Goal: Obtain resource: Obtain resource

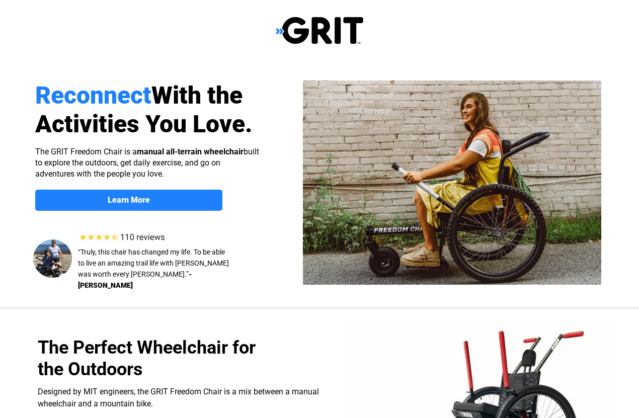
select select "US"
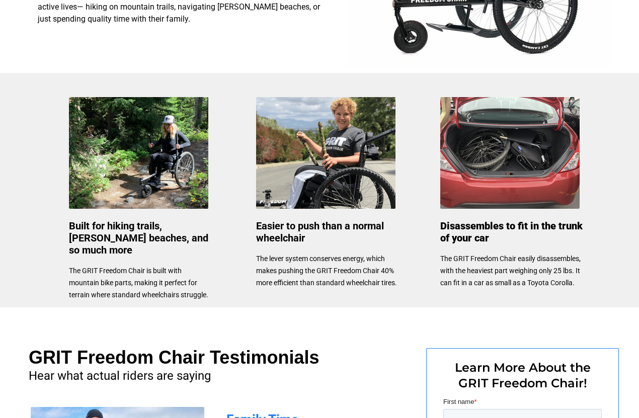
scroll to position [429, 0]
click at [347, 161] on img at bounding box center [325, 153] width 139 height 112
click at [329, 265] on p "The lever system conserves energy, which makes pushing the GRIT Freedom Chair 4…" at bounding box center [327, 271] width 142 height 36
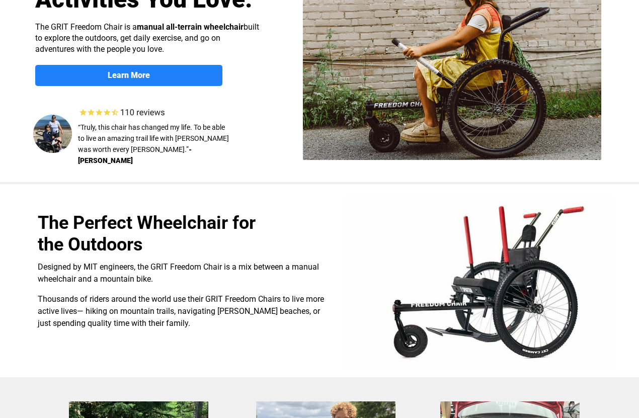
scroll to position [125, 0]
click at [518, 287] on img at bounding box center [479, 283] width 268 height 174
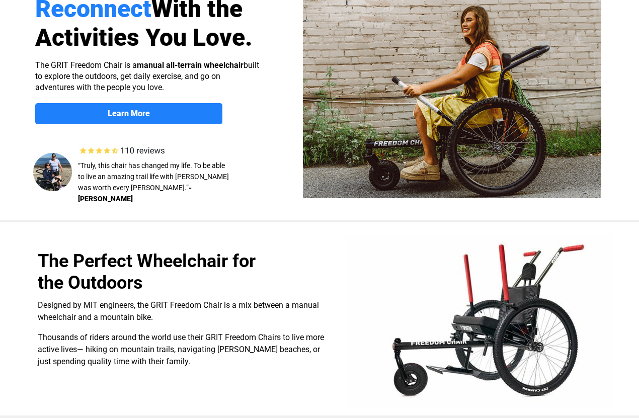
scroll to position [0, 0]
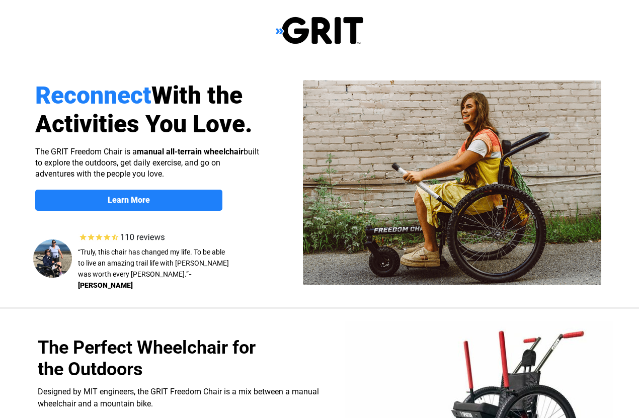
click at [160, 194] on link "Learn More" at bounding box center [128, 200] width 187 height 21
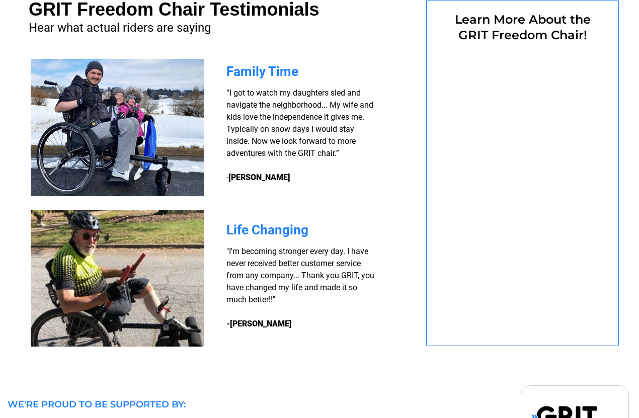
select select "US"
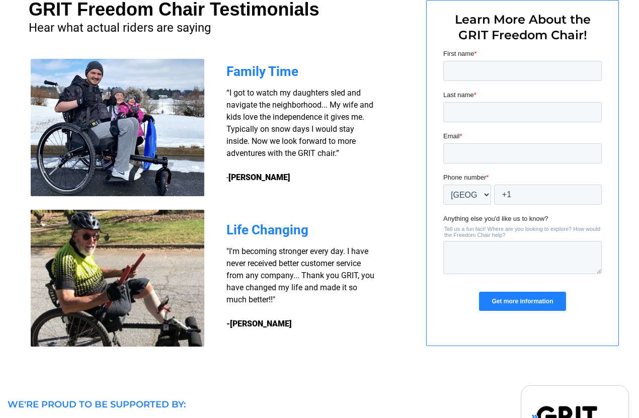
select select "US"
click at [478, 69] on input "First name *" at bounding box center [522, 71] width 159 height 20
type input "Crystal"
click at [482, 115] on input "Last name *" at bounding box center [522, 112] width 159 height 20
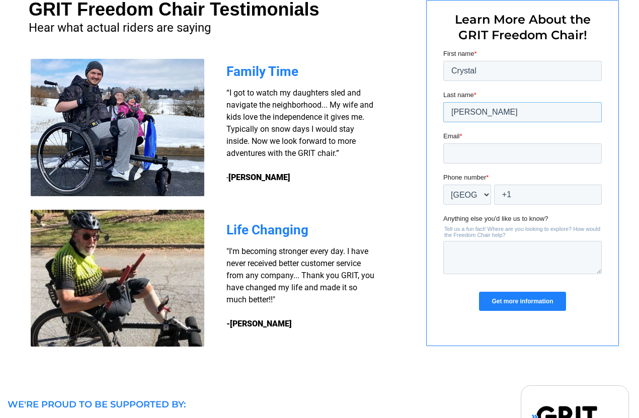
scroll to position [769, 0]
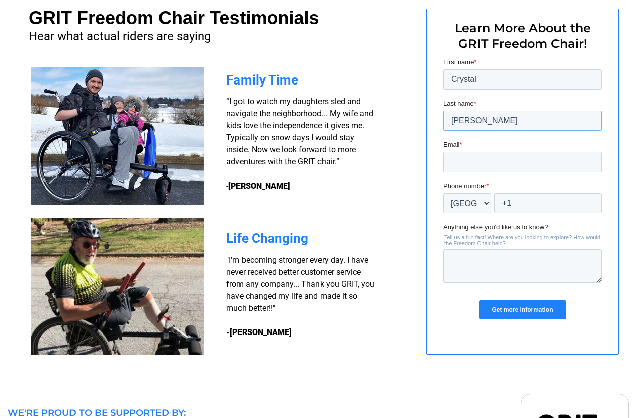
type input "[PERSON_NAME]"
click at [470, 165] on input "Email *" at bounding box center [522, 162] width 159 height 20
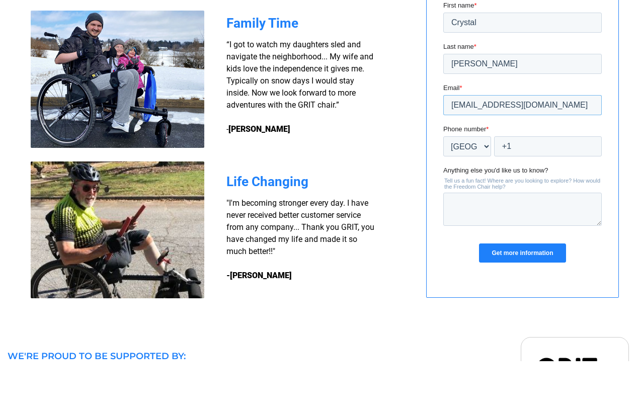
type input "[EMAIL_ADDRESS][DOMAIN_NAME]"
click at [531, 148] on input "+1" at bounding box center [548, 146] width 108 height 20
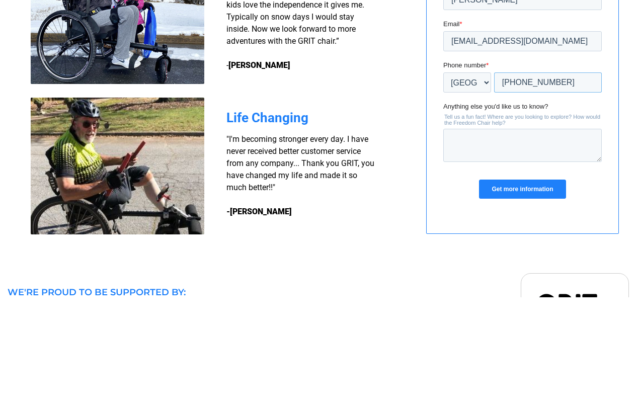
type input "[PHONE_NUMBER]"
click at [527, 196] on input "Get more information" at bounding box center [522, 189] width 87 height 19
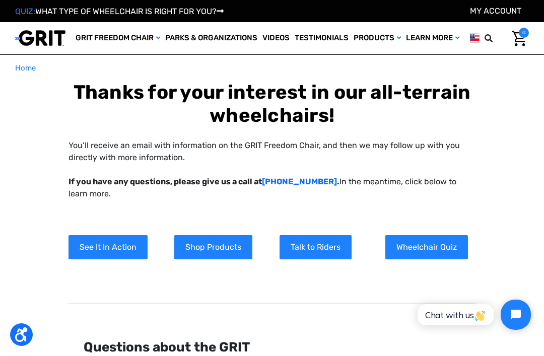
click at [225, 259] on link "Shop Products" at bounding box center [213, 247] width 78 height 24
